Goal: Information Seeking & Learning: Understand process/instructions

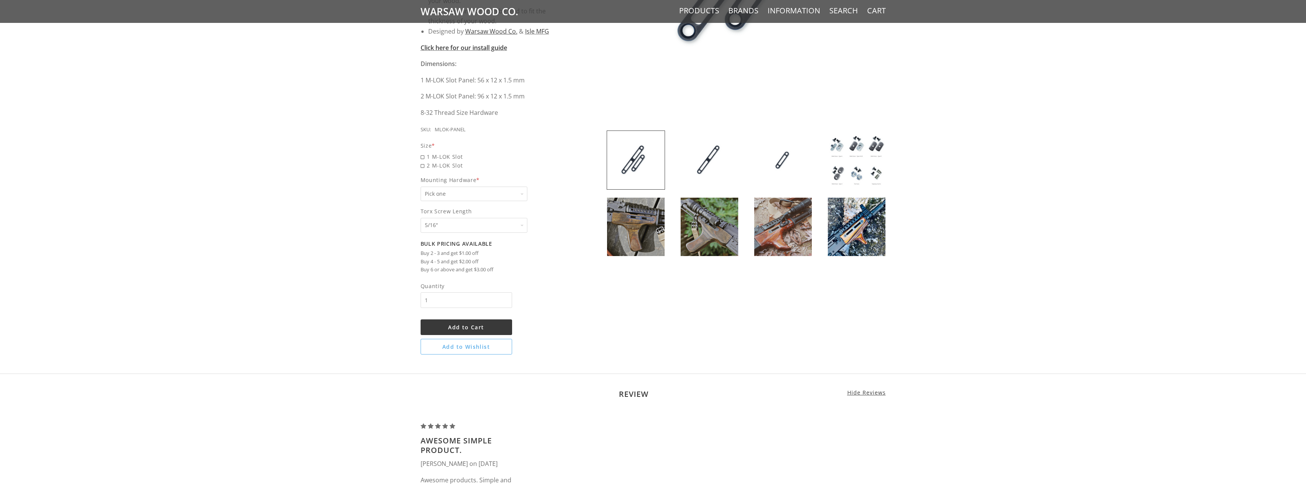
scroll to position [267, 0]
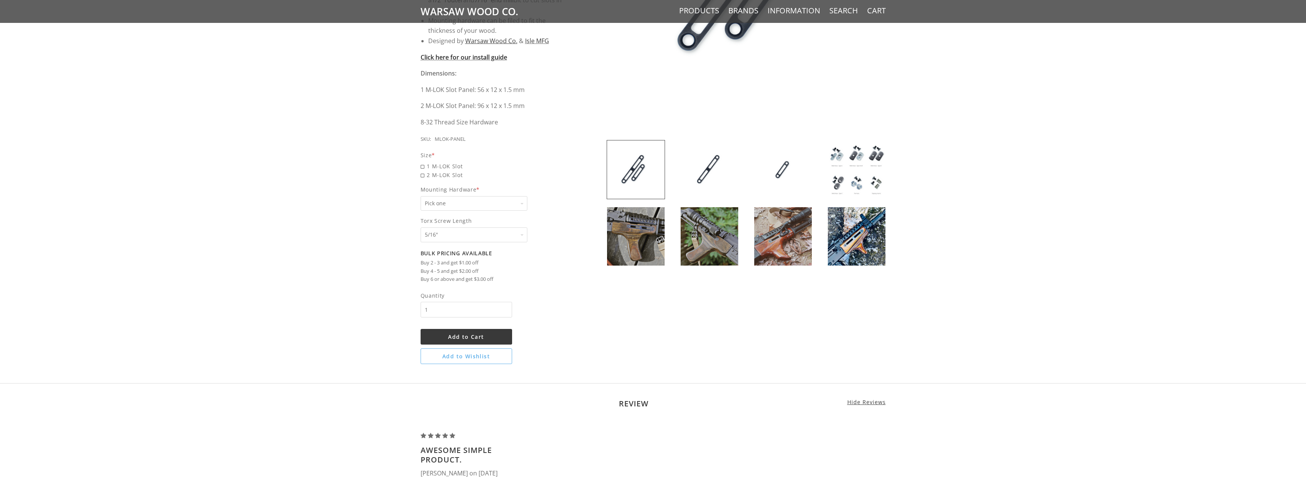
click at [494, 57] on strong "Click here for our install guide" at bounding box center [464, 57] width 87 height 8
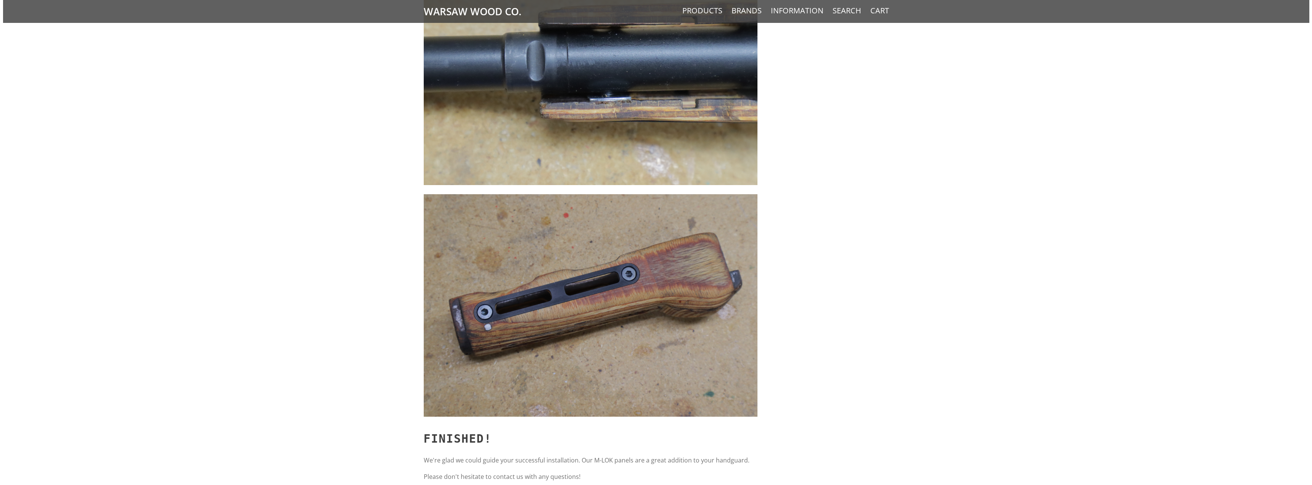
scroll to position [4995, 0]
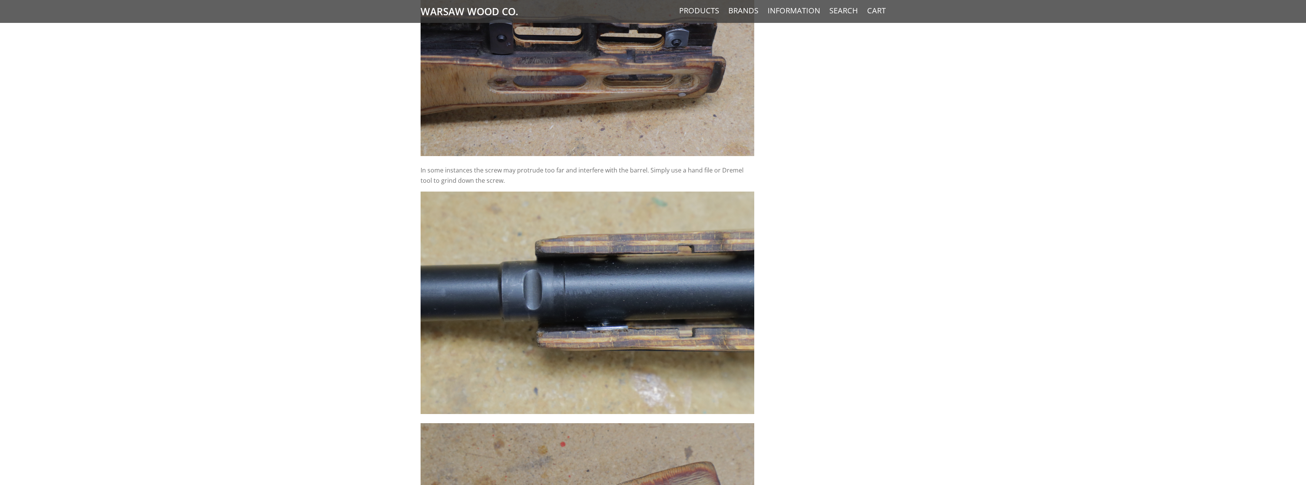
click at [704, 11] on link "Products" at bounding box center [699, 11] width 40 height 10
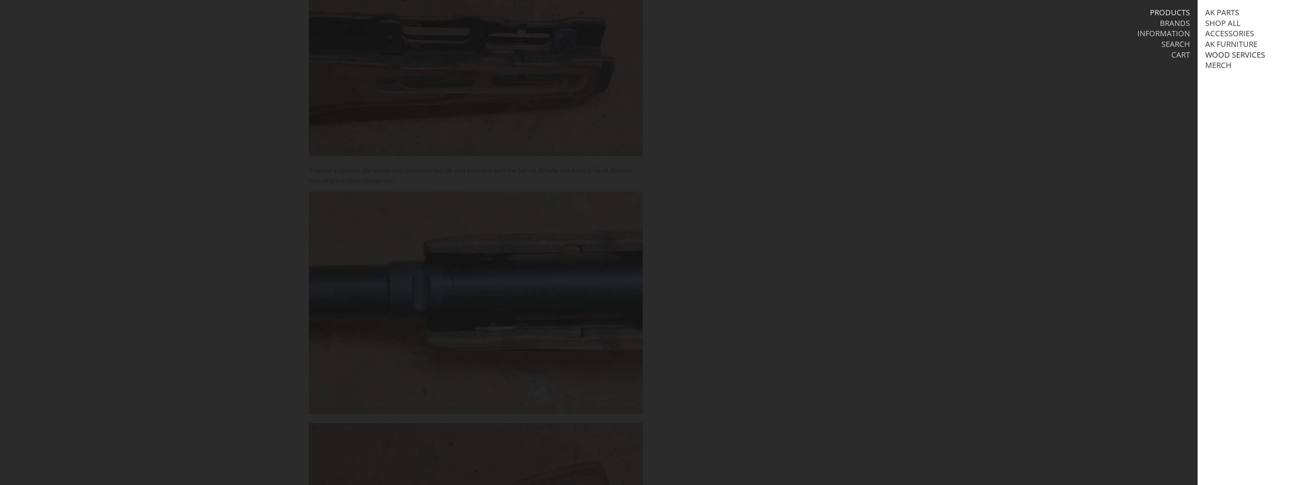
click at [1224, 56] on link "Wood Services" at bounding box center [1235, 55] width 60 height 10
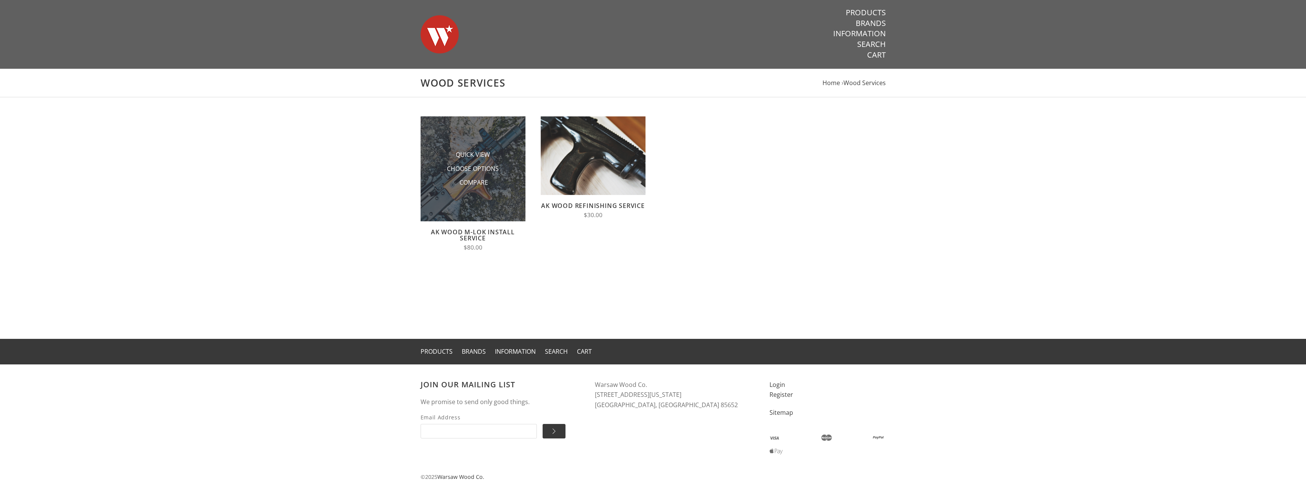
click at [447, 197] on img at bounding box center [473, 168] width 105 height 105
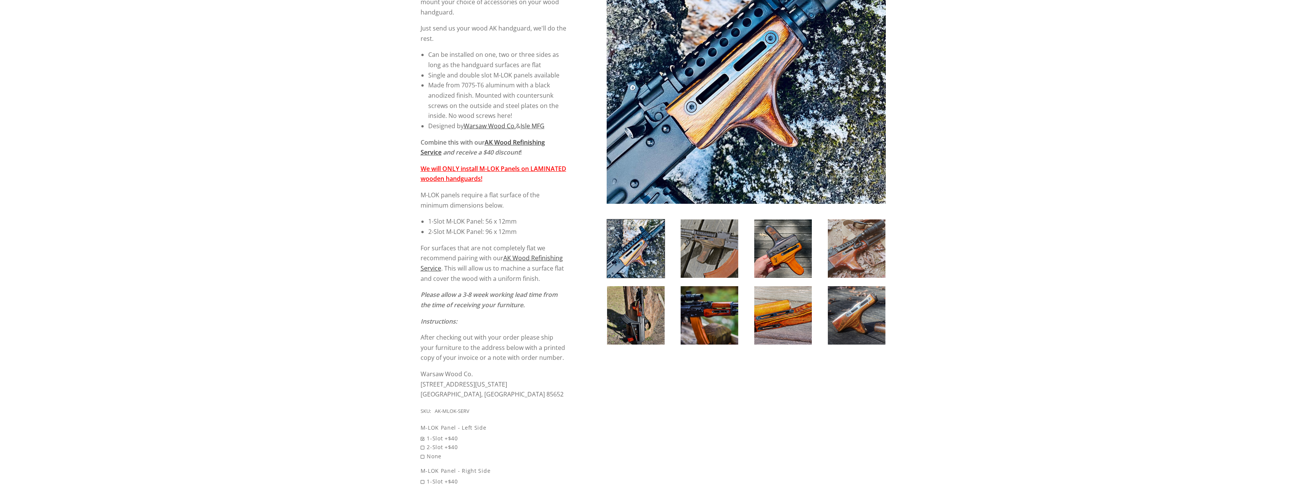
scroll to position [191, 0]
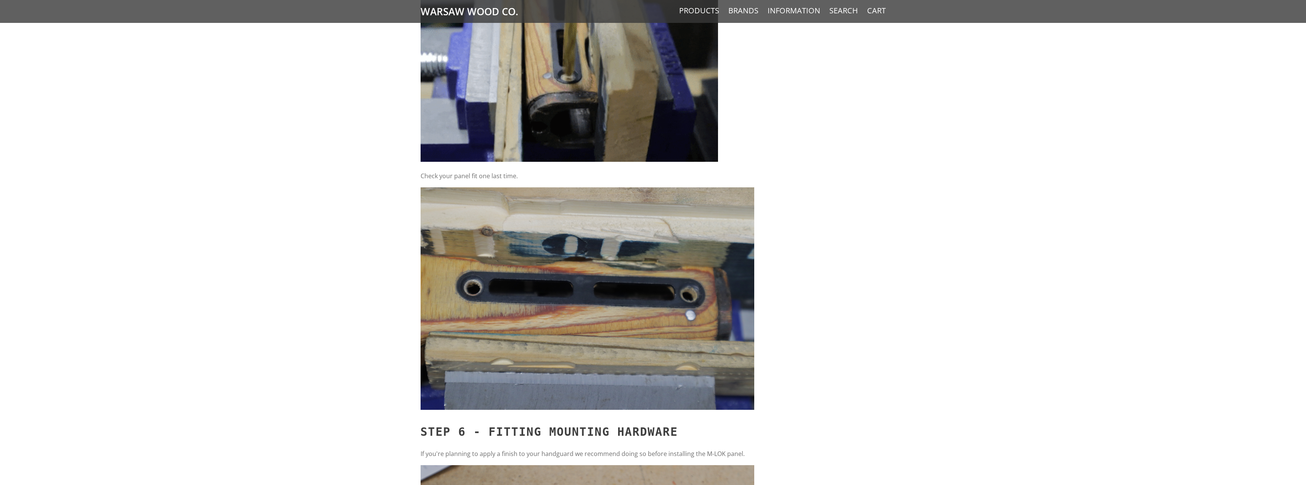
scroll to position [3012, 0]
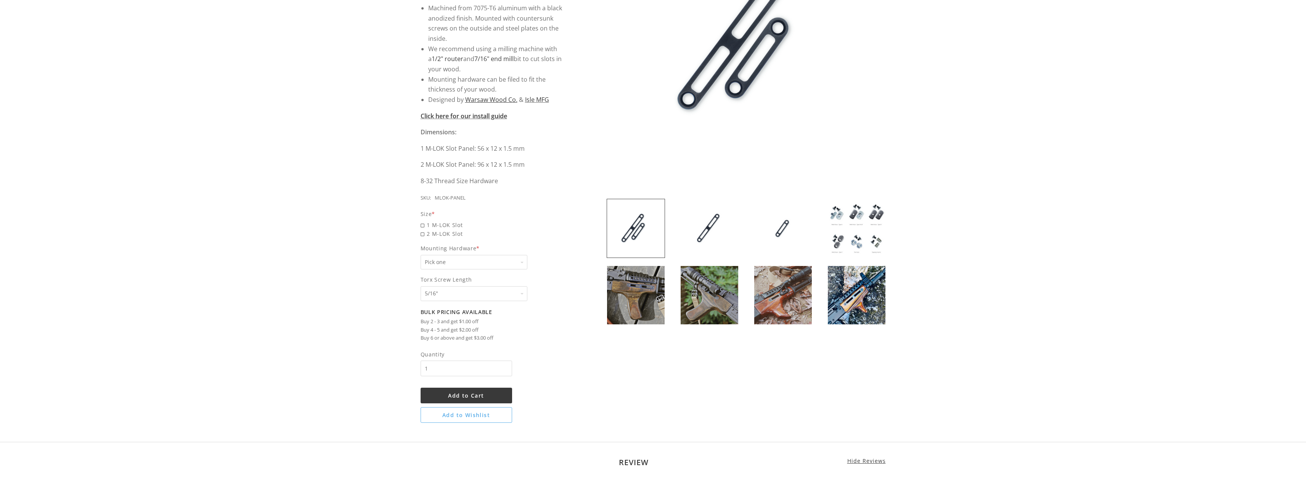
scroll to position [229, 0]
